Goal: Navigation & Orientation: Find specific page/section

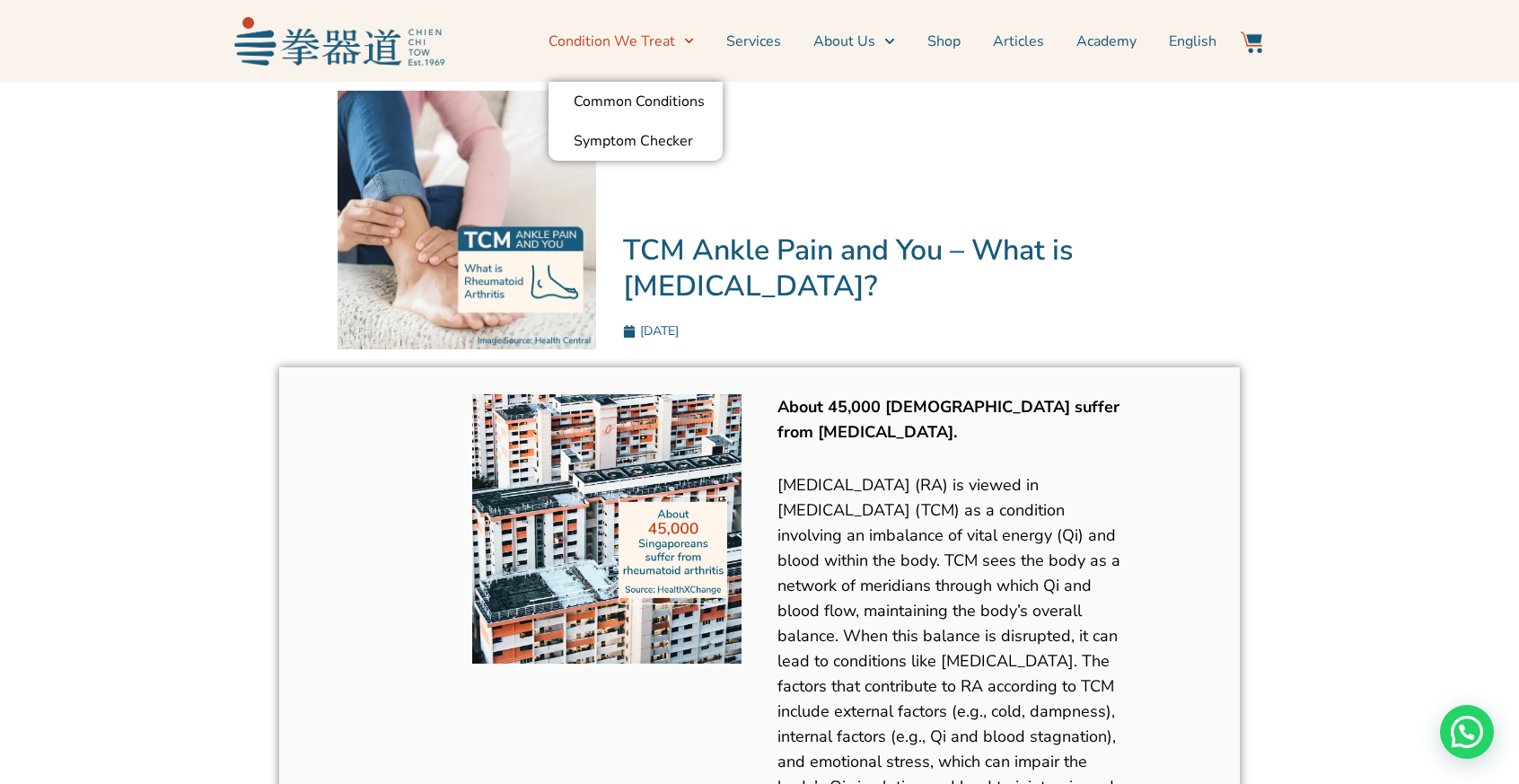
click at [684, 45] on span "Menu" at bounding box center [684, 41] width 18 height 28
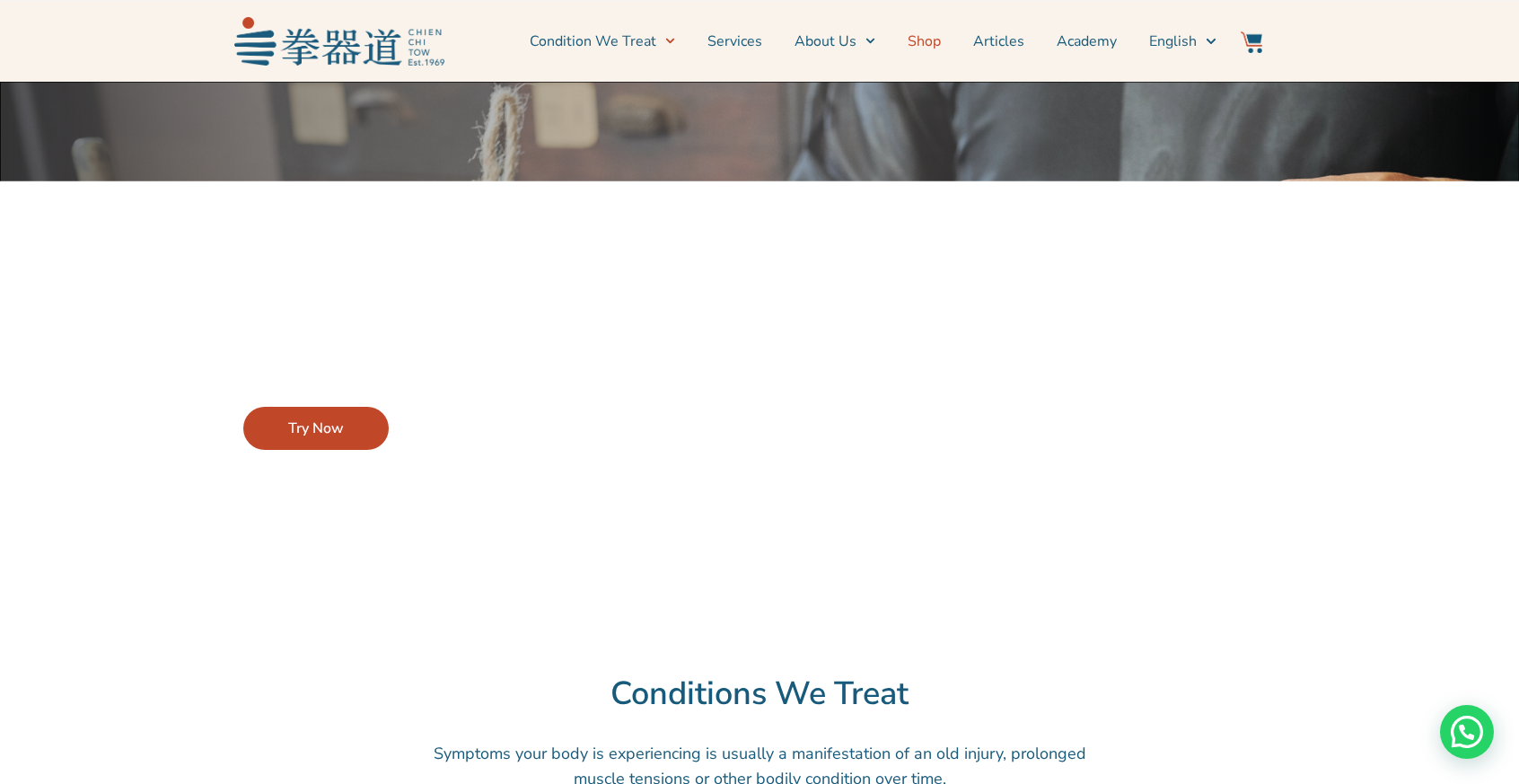
click at [937, 47] on link "Shop" at bounding box center [925, 41] width 33 height 45
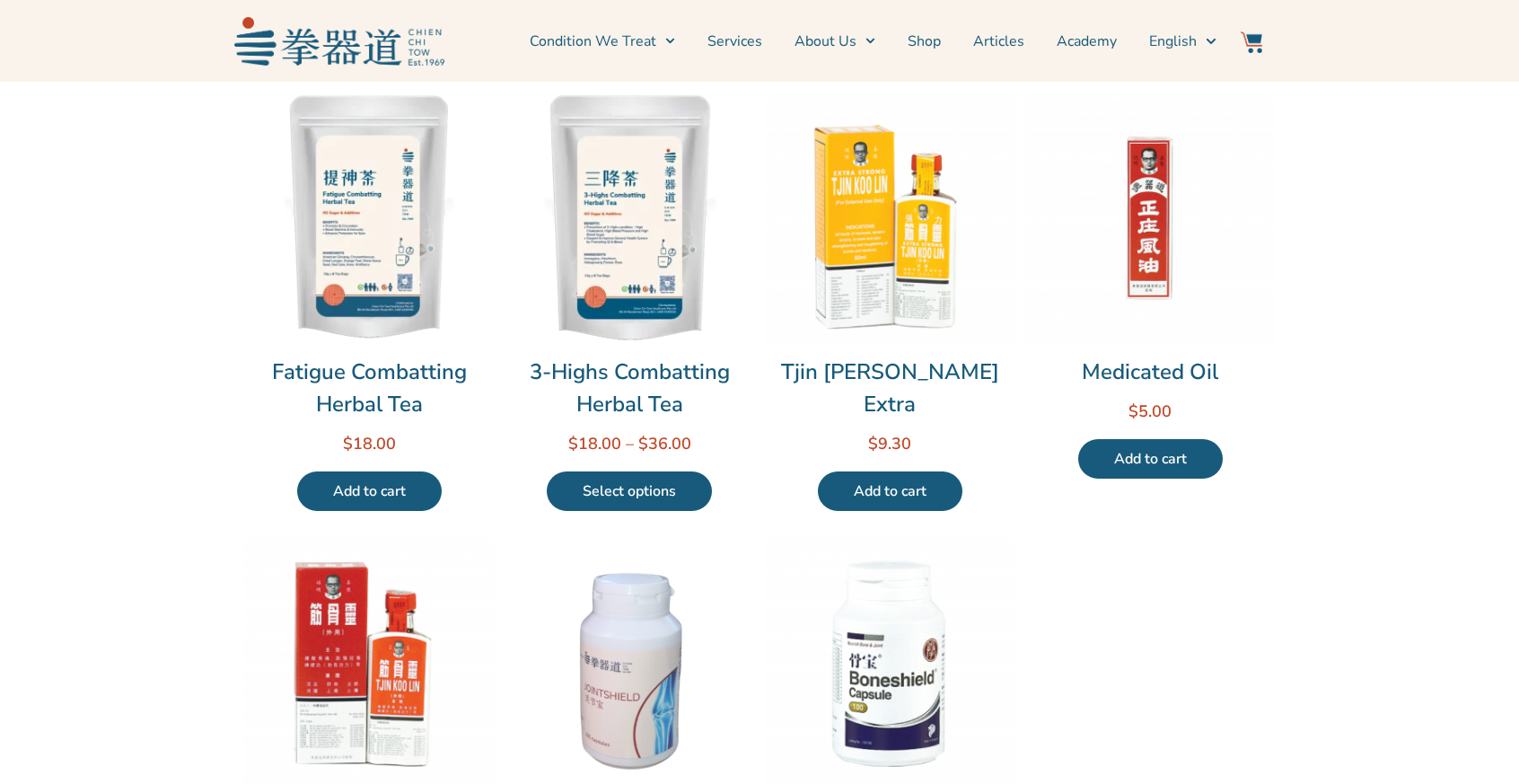
scroll to position [898, 0]
